Goal: Task Accomplishment & Management: Complete application form

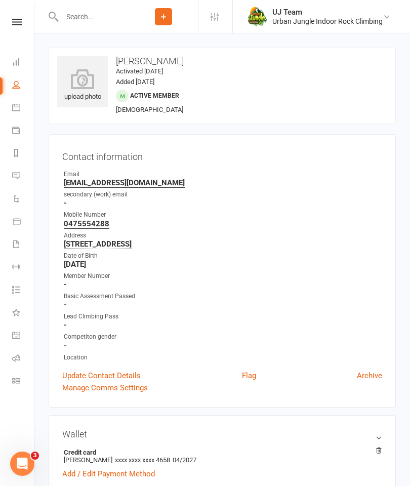
click at [96, 5] on div at bounding box center [89, 16] width 81 height 33
click at [90, 12] on input "text" at bounding box center [94, 17] width 70 height 14
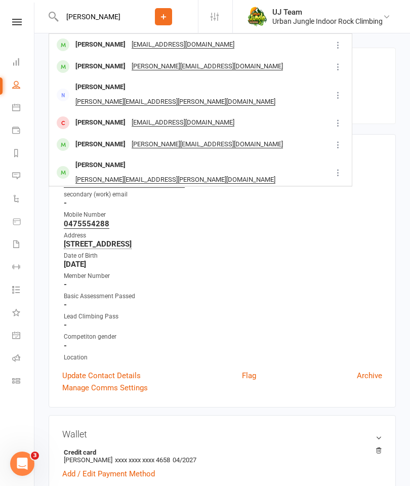
type input "Tim corri"
click at [98, 42] on div "Tim Corrick" at bounding box center [100, 44] width 56 height 15
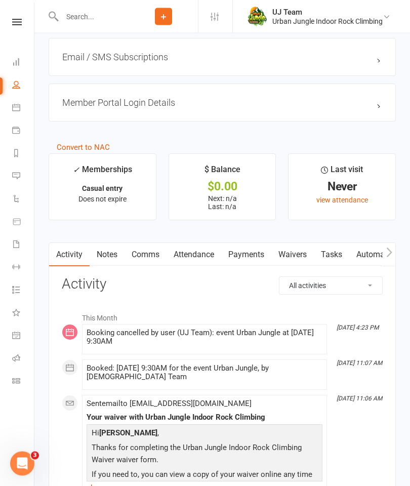
scroll to position [875, 0]
click at [295, 257] on link "Waivers" at bounding box center [293, 255] width 43 height 23
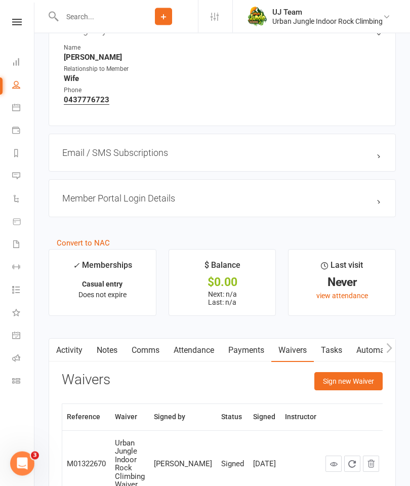
scroll to position [824, 0]
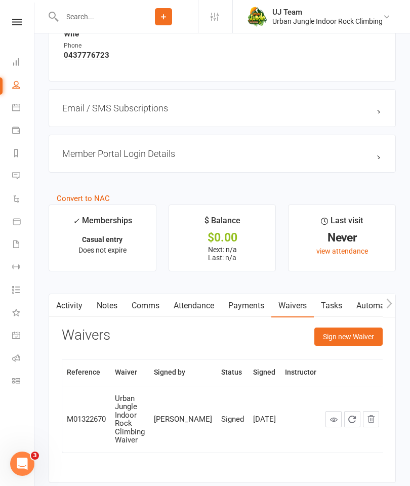
click at [356, 336] on button "Sign new Waiver" at bounding box center [349, 337] width 68 height 18
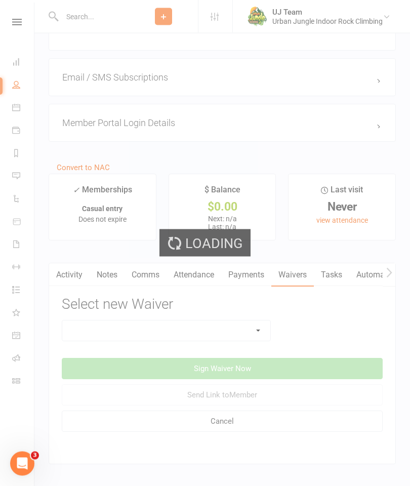
scroll to position [855, 0]
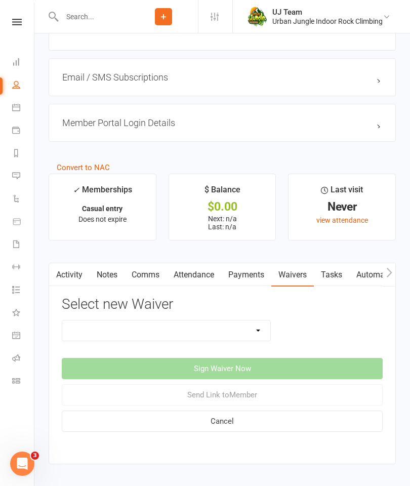
click at [222, 329] on select "Assumption Of Risk & Lead Climbing Rules Membership Agreement - FIXED/FLEXI - I…" at bounding box center [166, 331] width 208 height 20
select select "12010"
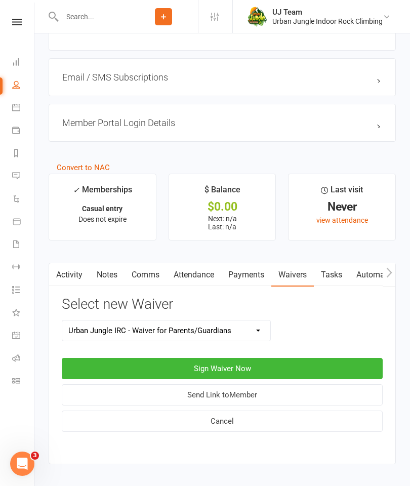
click at [303, 365] on button "Sign Waiver Now" at bounding box center [222, 368] width 321 height 21
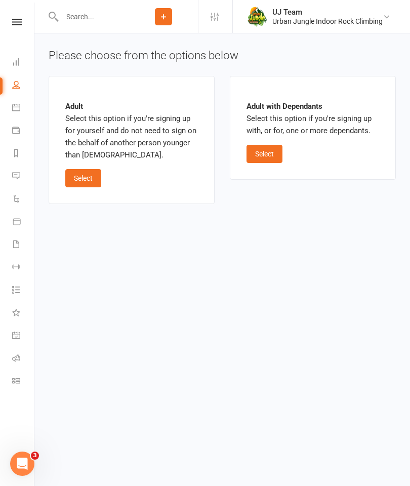
click at [269, 147] on button "Select" at bounding box center [265, 154] width 36 height 18
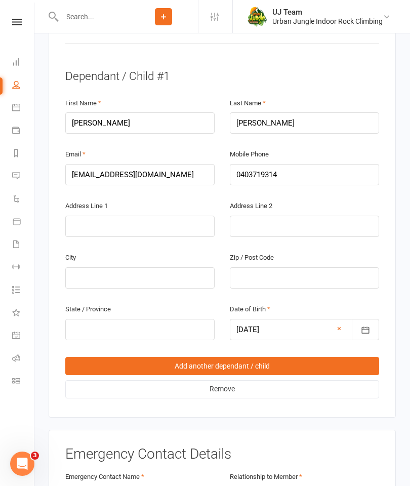
scroll to position [679, 0]
click at [258, 381] on link "Remove" at bounding box center [222, 390] width 314 height 18
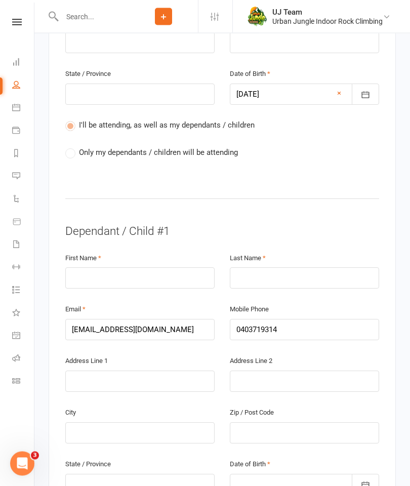
scroll to position [529, 0]
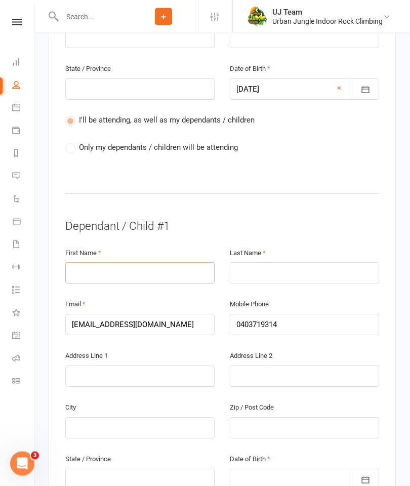
click at [86, 263] on input "text" at bounding box center [139, 273] width 149 height 21
type input "Jasper"
click at [316, 263] on input "text" at bounding box center [304, 273] width 149 height 21
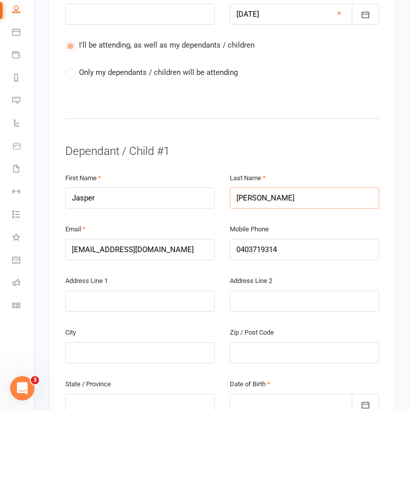
type input "Corrick"
click at [95, 366] on input "text" at bounding box center [139, 376] width 149 height 21
type input "3 Hawford Way"
click at [106, 418] on input "text" at bounding box center [139, 428] width 149 height 21
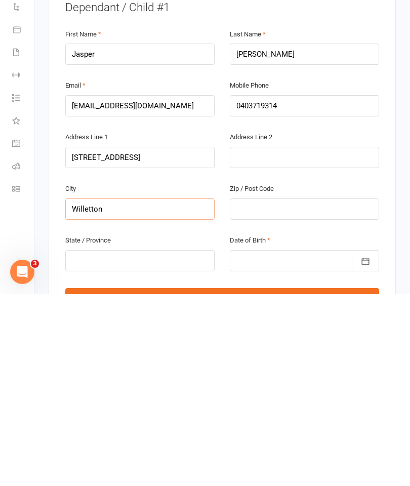
type input "Willetton"
click at [281, 374] on div "Zip / Post Code" at bounding box center [304, 392] width 149 height 37
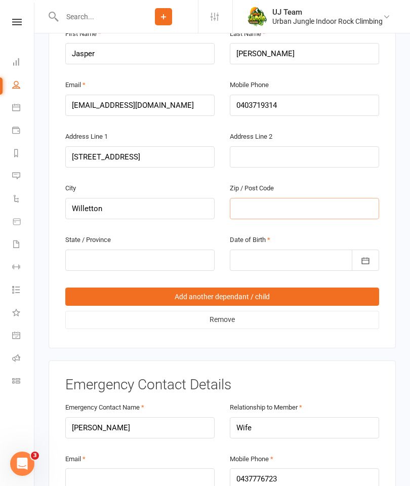
click at [304, 198] on input "text" at bounding box center [304, 208] width 149 height 21
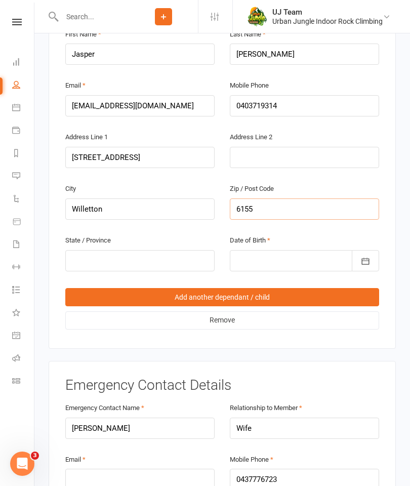
type input "6155"
click at [87, 250] on input "text" at bounding box center [139, 260] width 149 height 21
type input "WA"
click at [295, 250] on div at bounding box center [304, 260] width 149 height 21
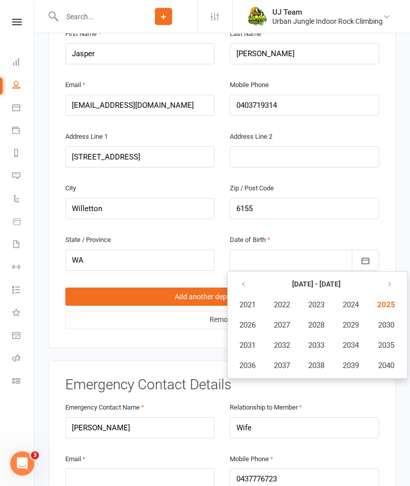
click at [244, 276] on button "button" at bounding box center [245, 285] width 22 height 18
click at [315, 361] on span "2018" at bounding box center [317, 365] width 16 height 9
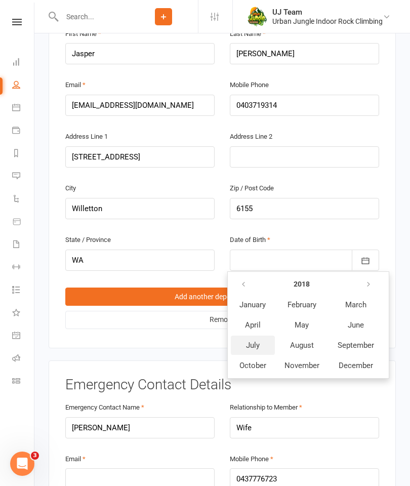
click at [255, 341] on span "July" at bounding box center [253, 345] width 14 height 9
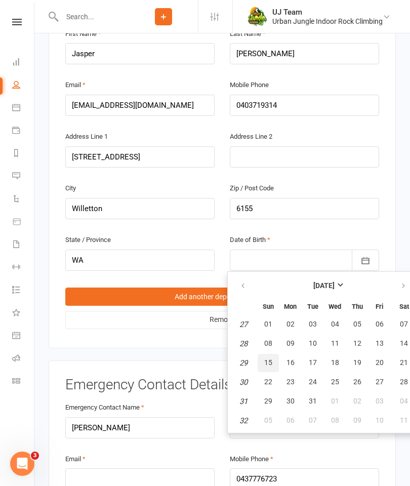
click at [271, 354] on button "15" at bounding box center [268, 363] width 21 height 18
type input "15 Jul 2018"
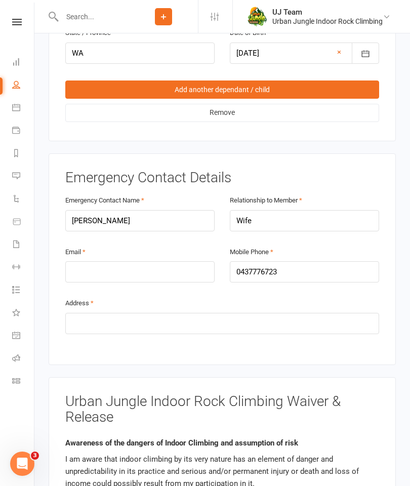
scroll to position [957, 0]
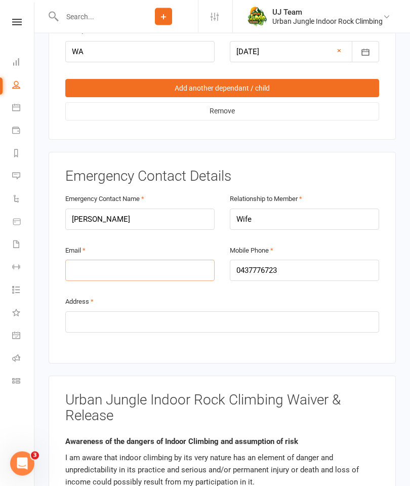
click at [108, 260] on input "email" at bounding box center [139, 270] width 149 height 21
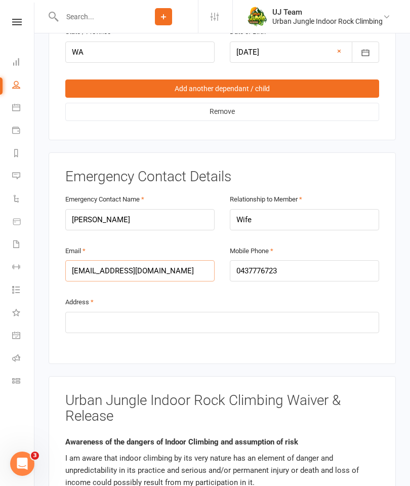
type input "sixela83@gmail.com"
click at [80, 312] on input "text" at bounding box center [222, 322] width 314 height 21
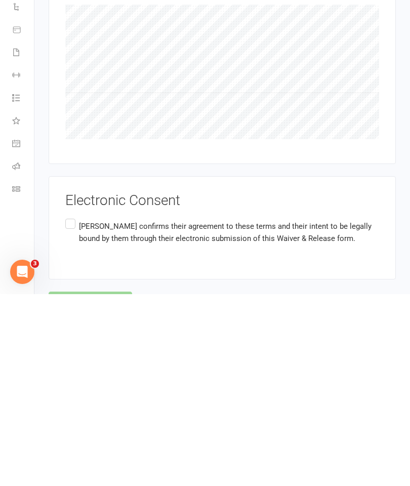
scroll to position [1706, 0]
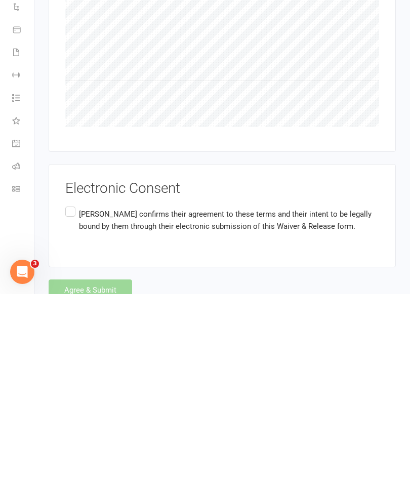
type input "Tbc"
click at [67, 397] on label "Tim Corrick confirms their agreement to these terms and their intent to be lega…" at bounding box center [222, 413] width 314 height 32
click at [67, 397] on input "Tim Corrick confirms their agreement to these terms and their intent to be lega…" at bounding box center [68, 397] width 7 height 0
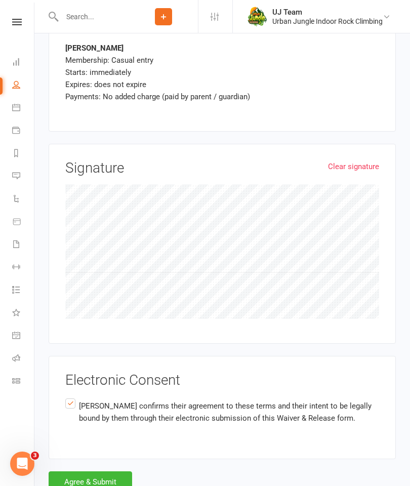
click at [84, 472] on button "Agree & Submit" at bounding box center [91, 482] width 84 height 21
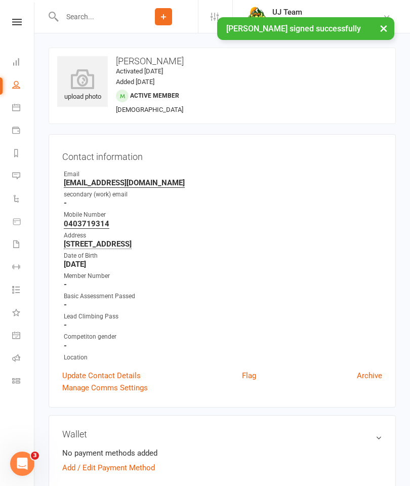
click at [318, 84] on div "upload photo Tim Corrick Activated 5 August, 2025 Added 5 August, 2025 Active m…" at bounding box center [223, 86] width 348 height 77
